Goal: Entertainment & Leisure: Consume media (video, audio)

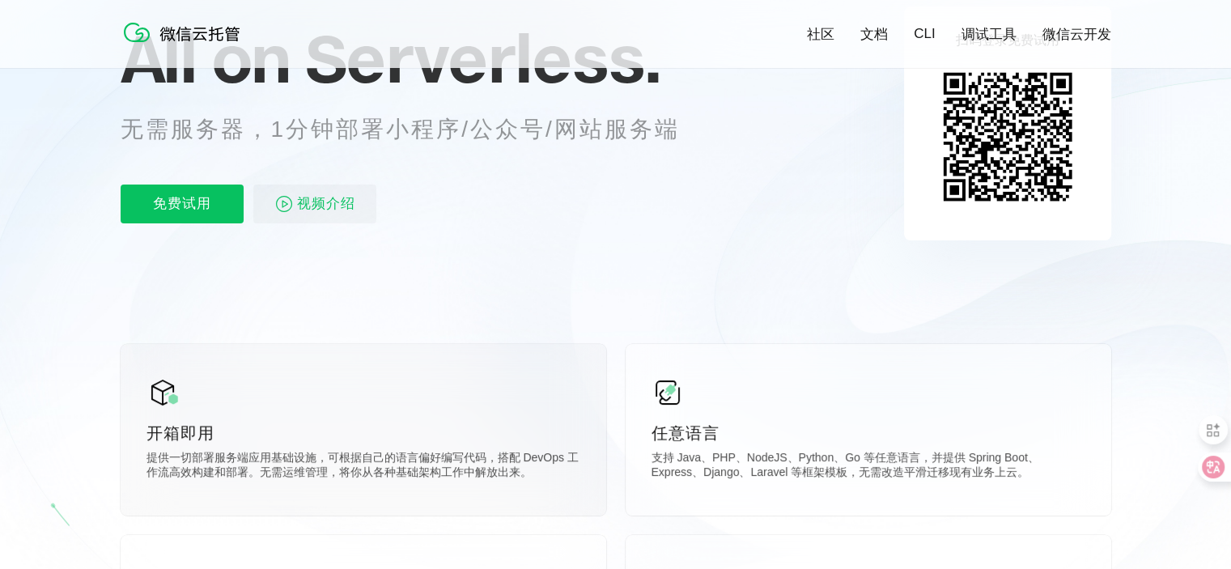
scroll to position [162, 0]
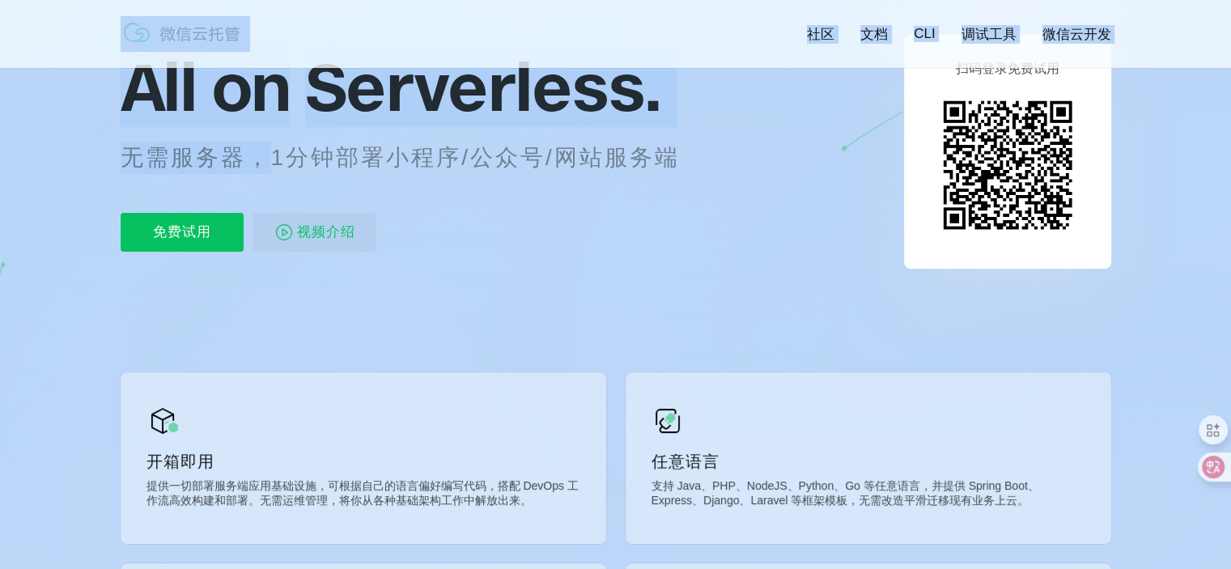
drag, startPoint x: 396, startPoint y: 149, endPoint x: 763, endPoint y: 153, distance: 366.8
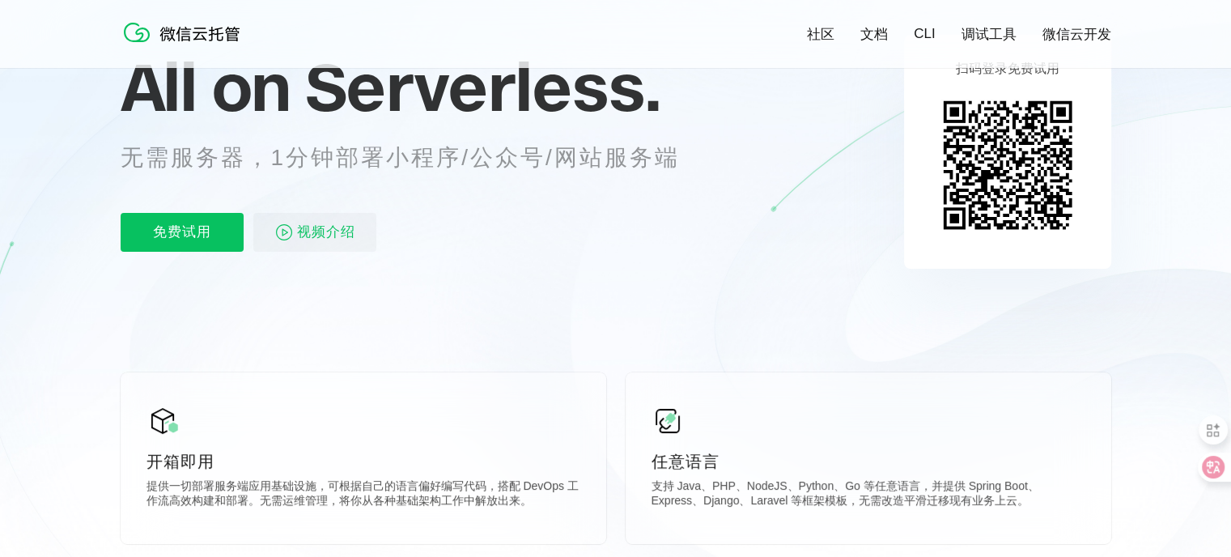
click at [748, 252] on icon at bounding box center [616, 275] width 1555 height 874
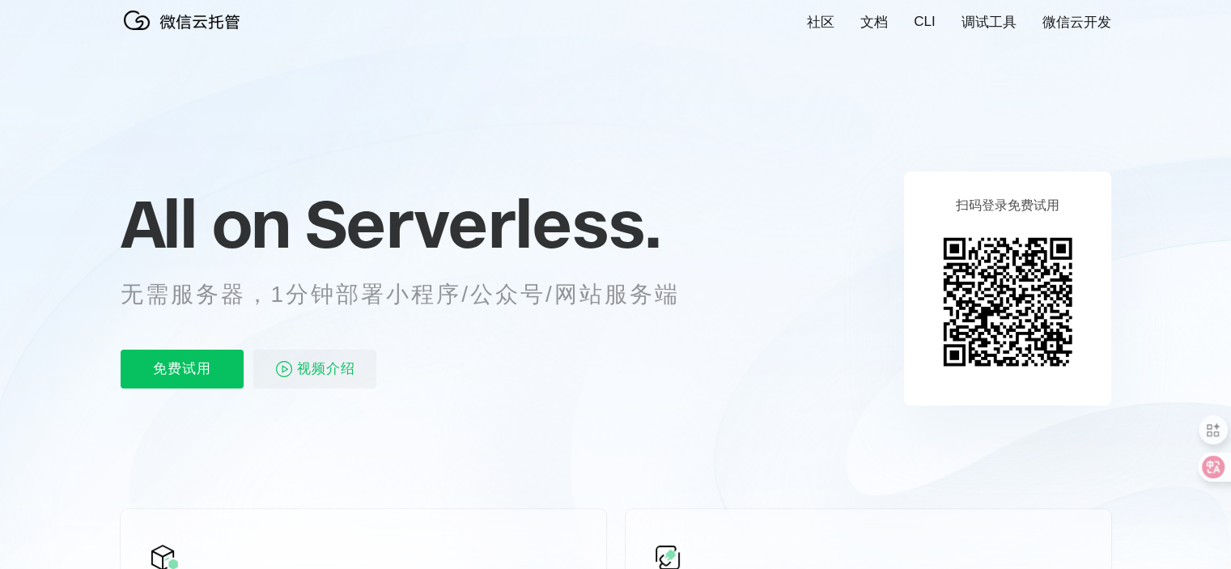
scroll to position [0, 0]
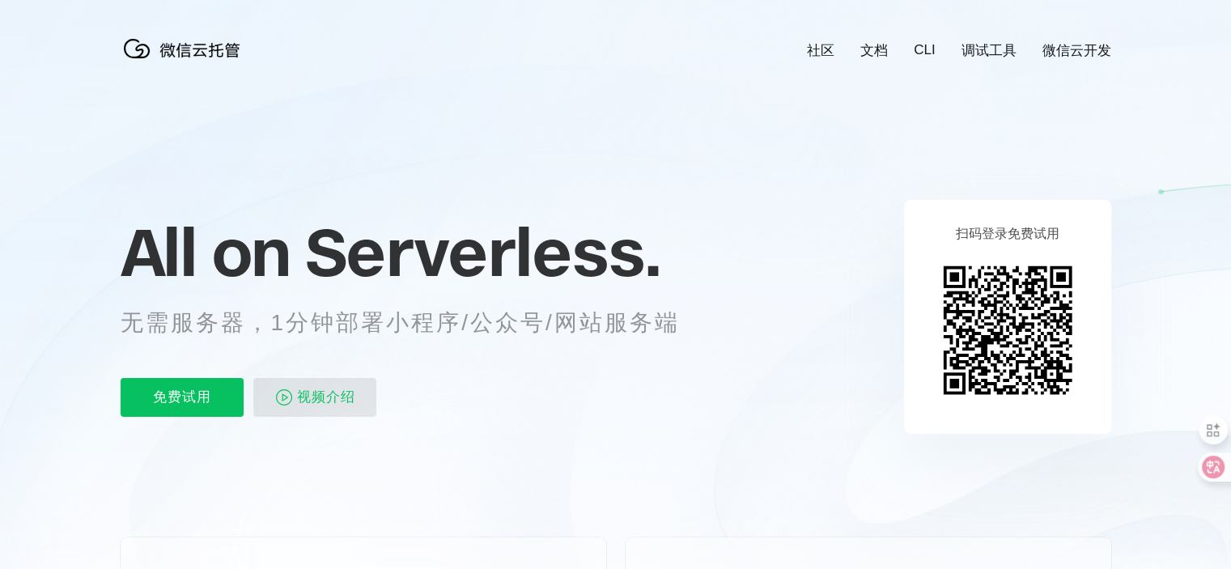
click at [334, 402] on span "视频介绍" at bounding box center [326, 397] width 58 height 39
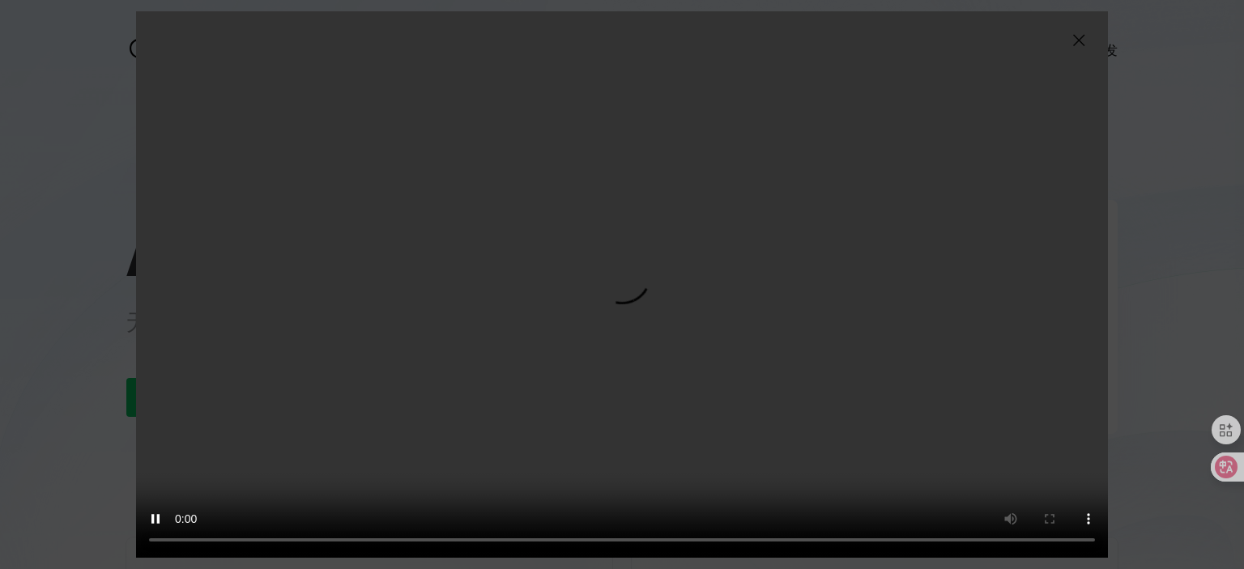
click at [772, 359] on video "抱歉，您的浏览器暂不支持播放此视频" at bounding box center [622, 284] width 972 height 547
click at [725, 349] on video "抱歉，您的浏览器暂不支持播放此视频" at bounding box center [622, 284] width 972 height 547
click at [793, 391] on video "抱歉，您的浏览器暂不支持播放此视频" at bounding box center [622, 284] width 972 height 547
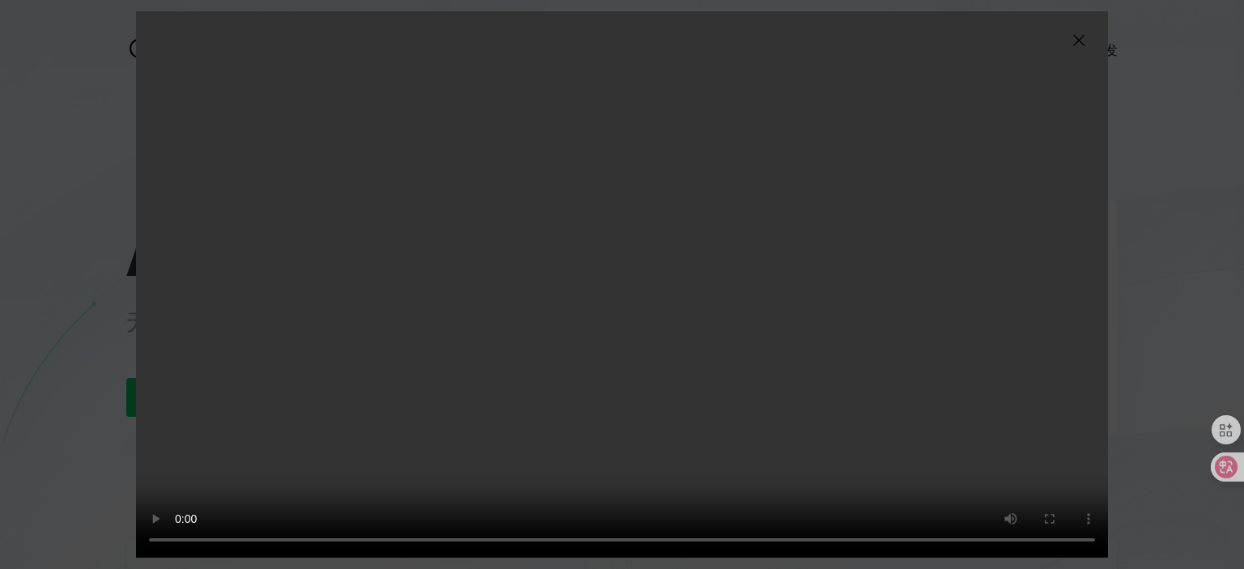
click at [793, 391] on video "抱歉，您的浏览器暂不支持播放此视频" at bounding box center [622, 284] width 972 height 547
click at [722, 365] on video "抱歉，您的浏览器暂不支持播放此视频" at bounding box center [622, 284] width 972 height 547
click at [864, 401] on video "抱歉，您的浏览器暂不支持播放此视频" at bounding box center [622, 284] width 972 height 547
click at [774, 366] on video "抱歉，您的浏览器暂不支持播放此视频" at bounding box center [622, 284] width 972 height 547
click at [815, 388] on video "抱歉，您的浏览器暂不支持播放此视频" at bounding box center [622, 284] width 972 height 547
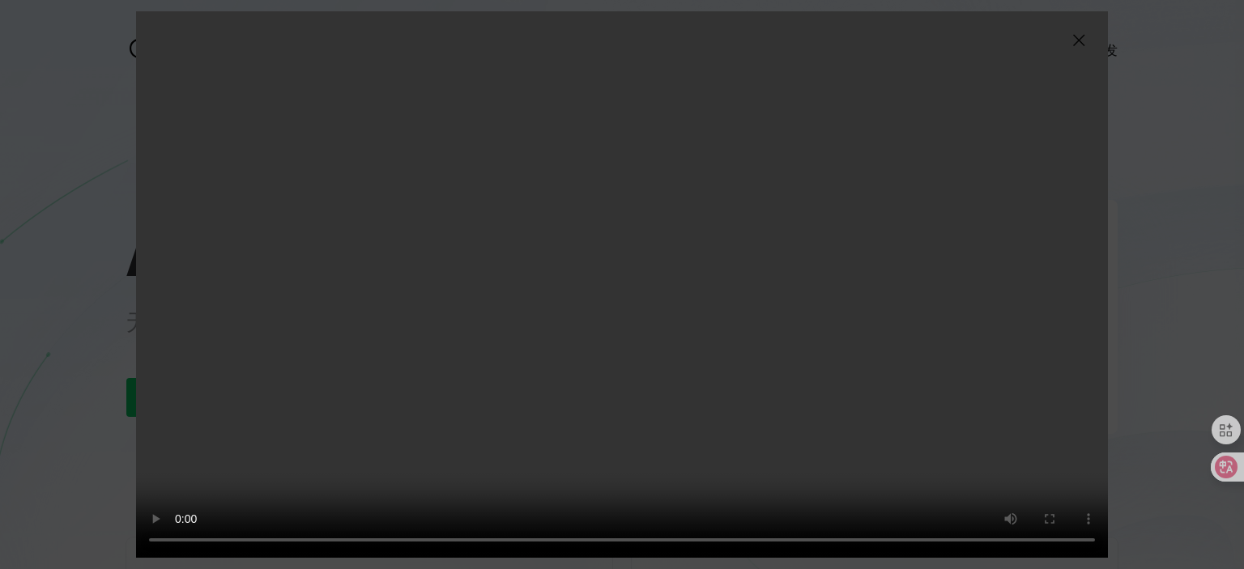
click at [815, 388] on video "抱歉，您的浏览器暂不支持播放此视频" at bounding box center [622, 284] width 972 height 547
click at [1075, 36] on img at bounding box center [1078, 40] width 19 height 19
